Goal: Find specific page/section: Find specific page/section

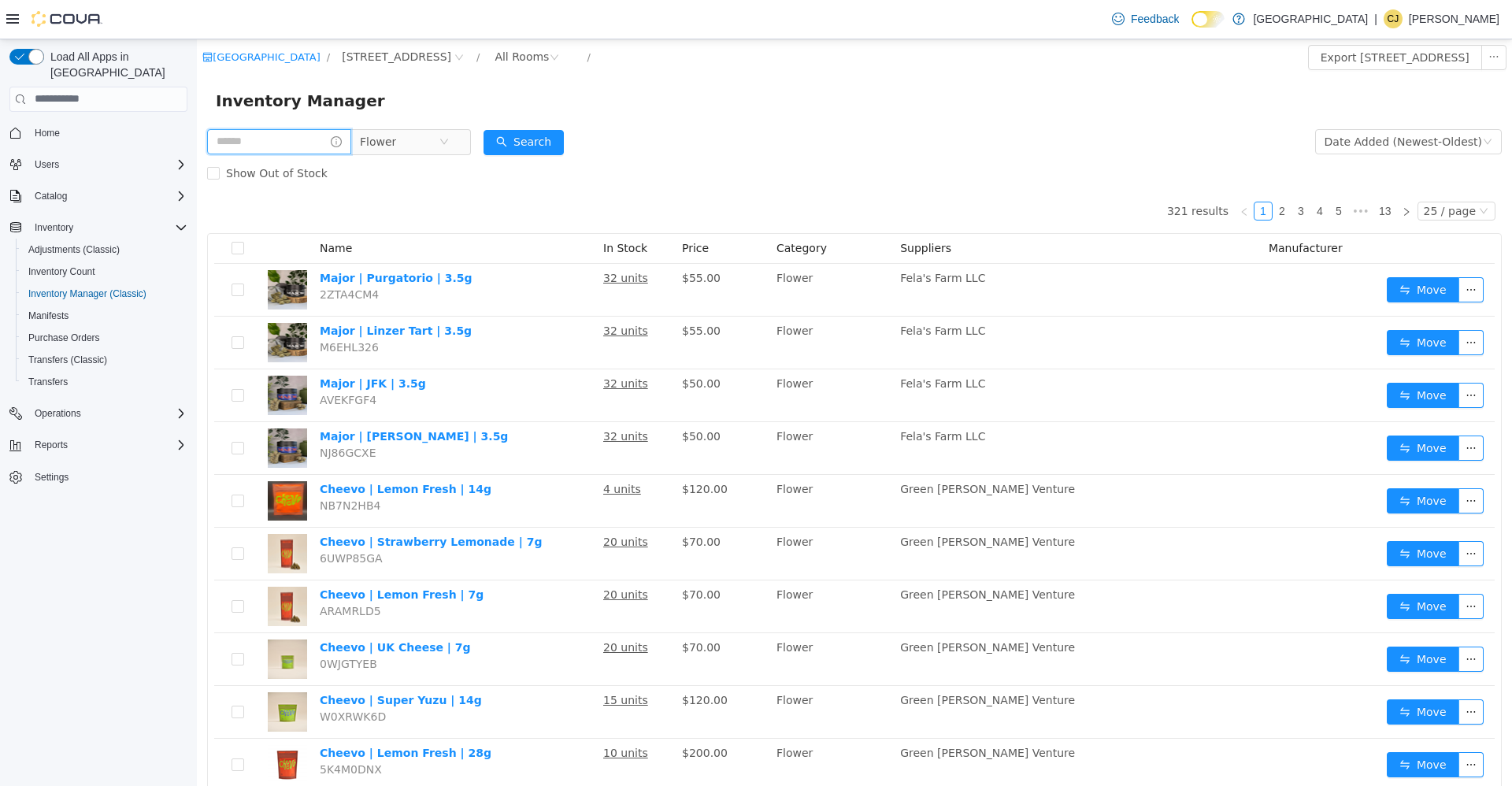
click at [300, 140] on input "text" at bounding box center [279, 141] width 144 height 25
type input "*****"
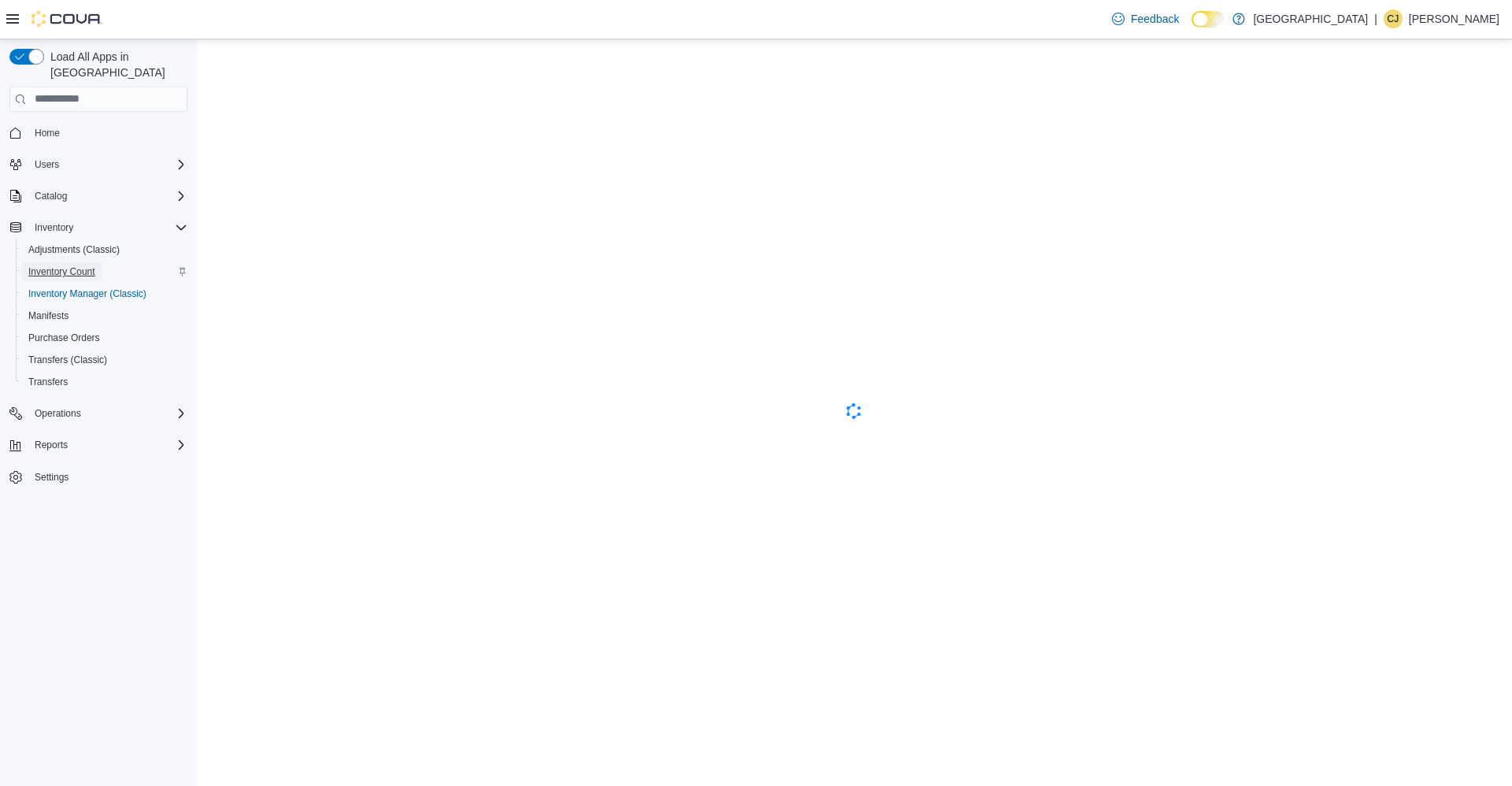
click at [69, 265] on span "Inventory Count" at bounding box center [62, 271] width 67 height 12
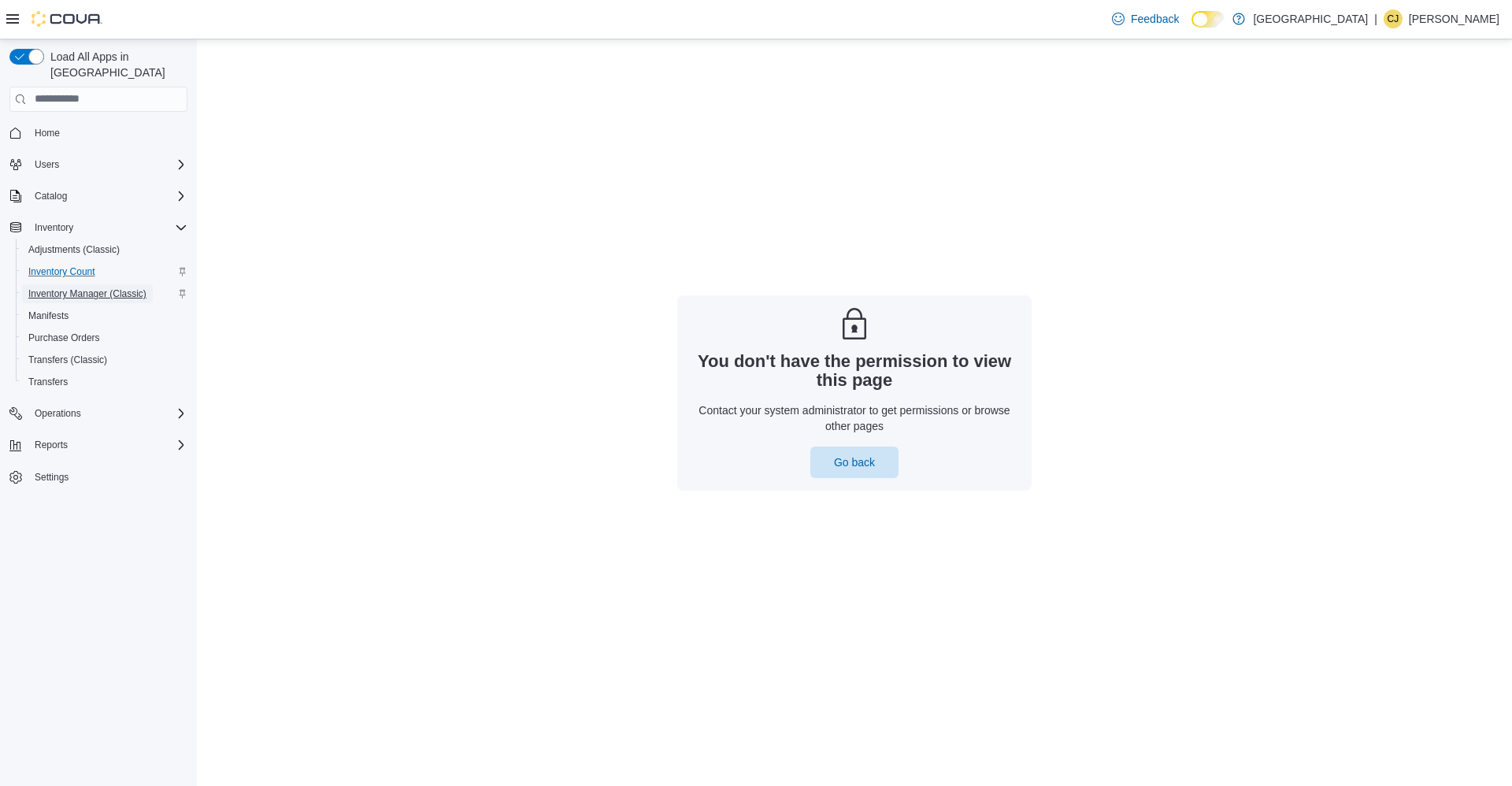
click at [80, 287] on span "Inventory Manager (Classic)" at bounding box center [88, 294] width 118 height 12
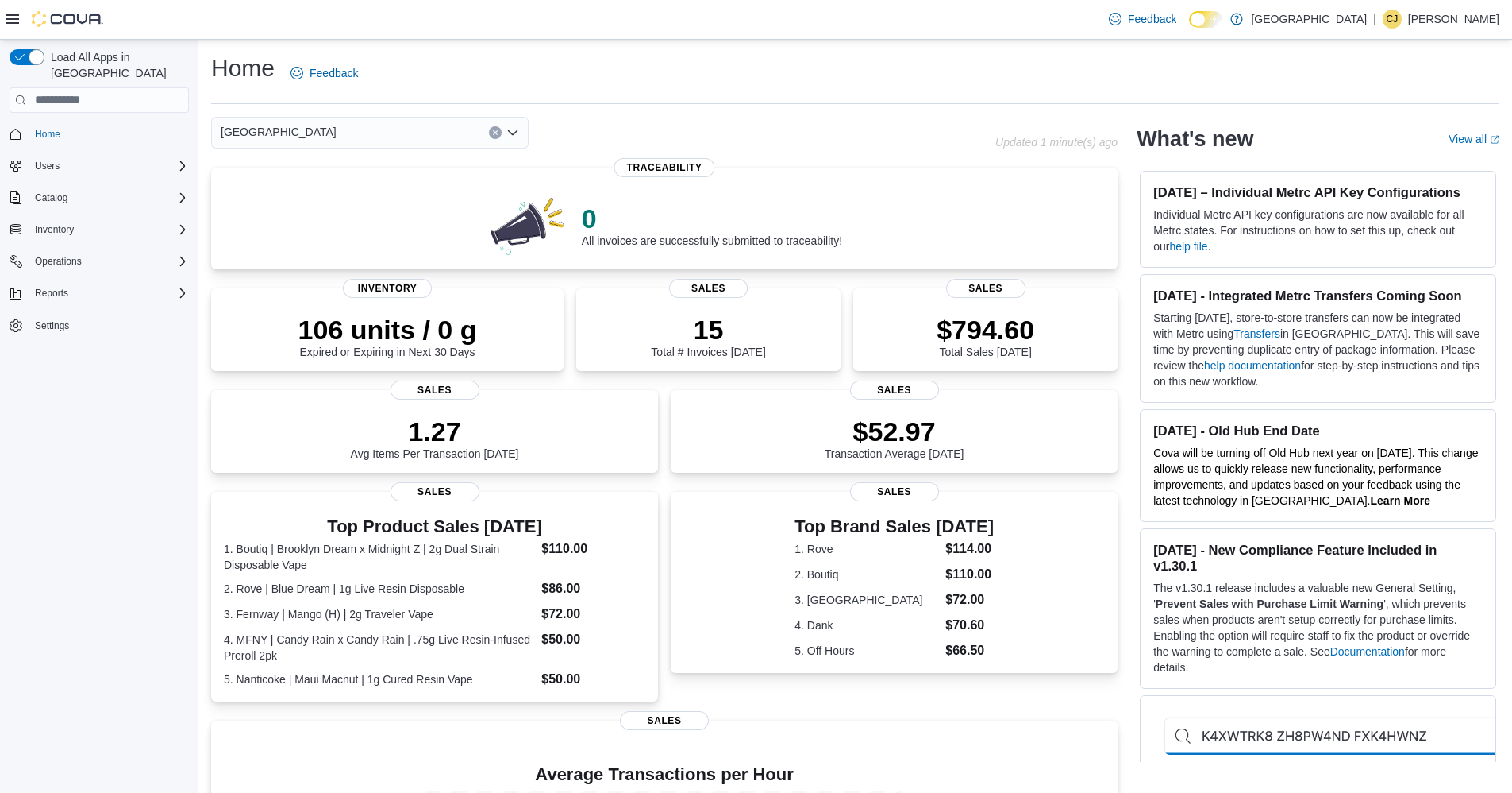
click at [1477, 23] on p "Charles Jagroop" at bounding box center [1454, 19] width 91 height 19
click at [1451, 171] on ul "Change Password Help Cova Learning Sign Out" at bounding box center [1420, 105] width 159 height 141
click at [1451, 157] on button "Sign Out" at bounding box center [1420, 156] width 146 height 25
